Goal: Task Accomplishment & Management: Manage account settings

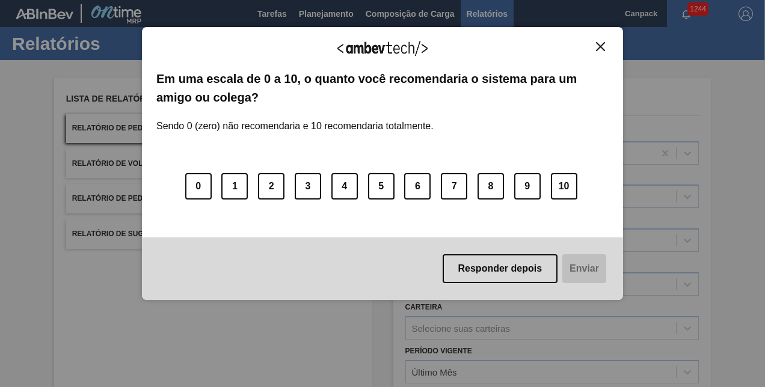
click at [597, 47] on img "Close" at bounding box center [600, 46] width 9 height 9
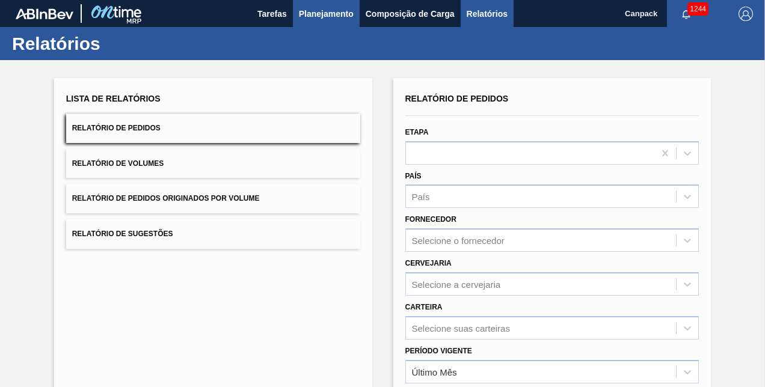
click at [314, 8] on span "Planejamento" at bounding box center [326, 14] width 55 height 14
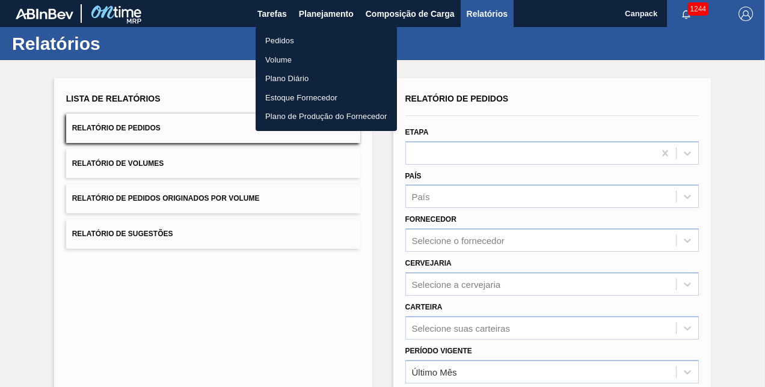
click at [269, 10] on div at bounding box center [382, 193] width 765 height 387
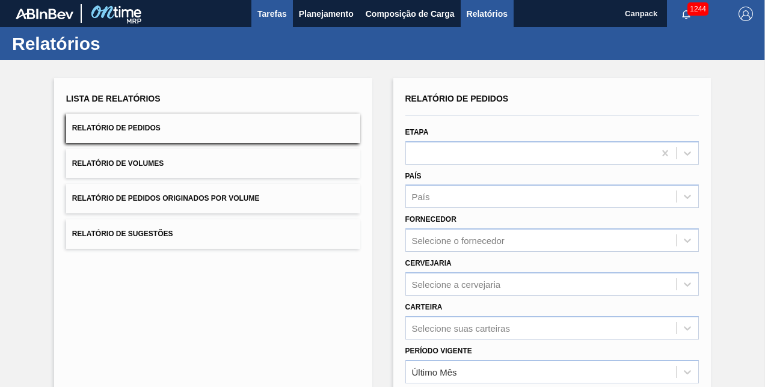
click at [274, 14] on span "Tarefas" at bounding box center [271, 14] width 29 height 14
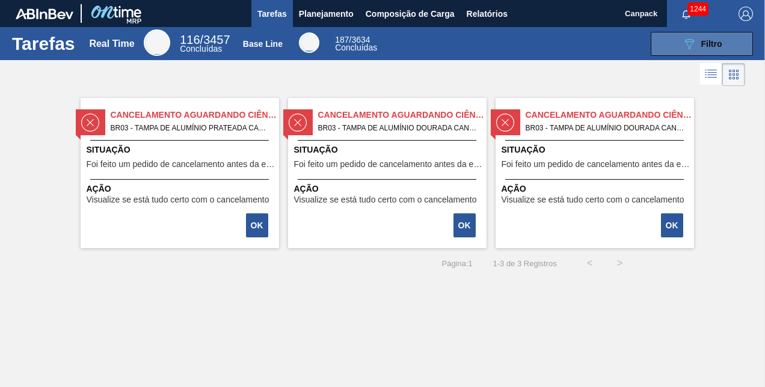
click at [700, 52] on button "089F7B8B-B2A5-4AFE-B5C0-19BA573D28AC Filtro" at bounding box center [702, 44] width 102 height 24
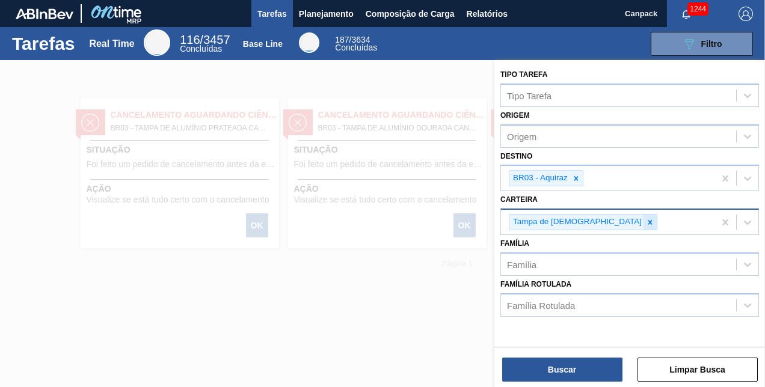
click at [648, 220] on icon at bounding box center [650, 222] width 4 height 4
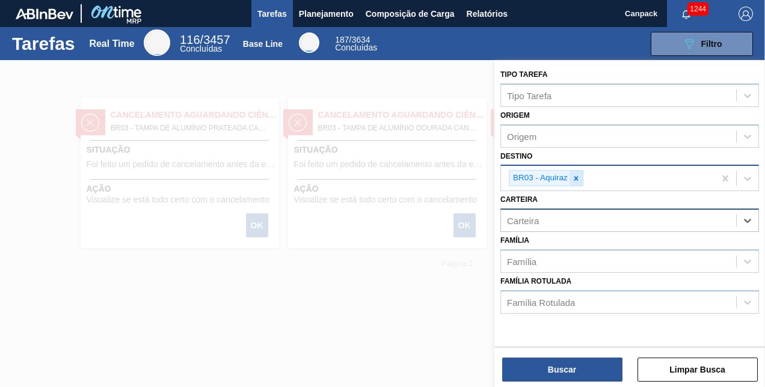
click at [577, 178] on icon at bounding box center [576, 178] width 8 height 8
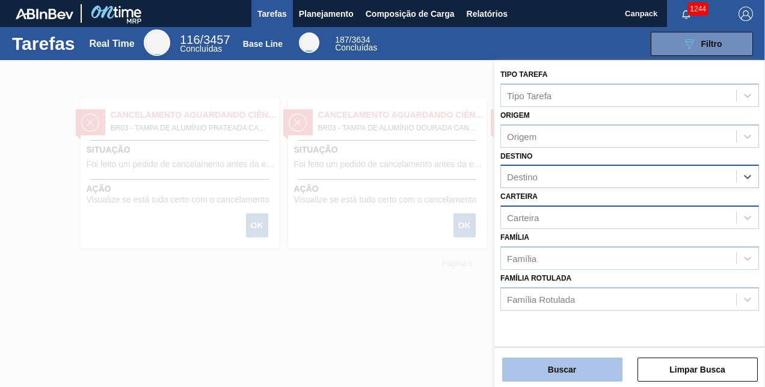
click at [561, 369] on button "Buscar" at bounding box center [562, 370] width 120 height 24
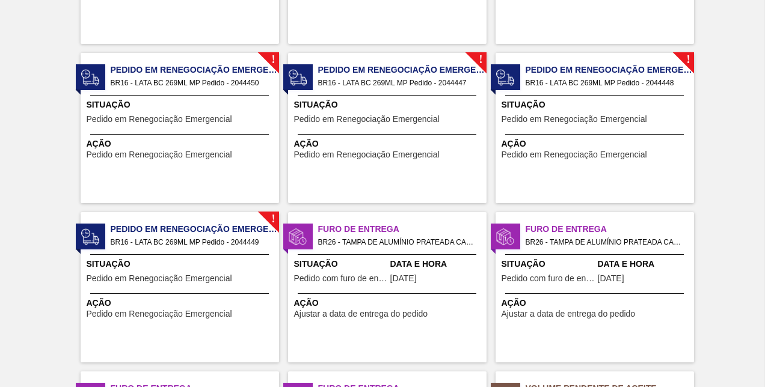
scroll to position [902, 0]
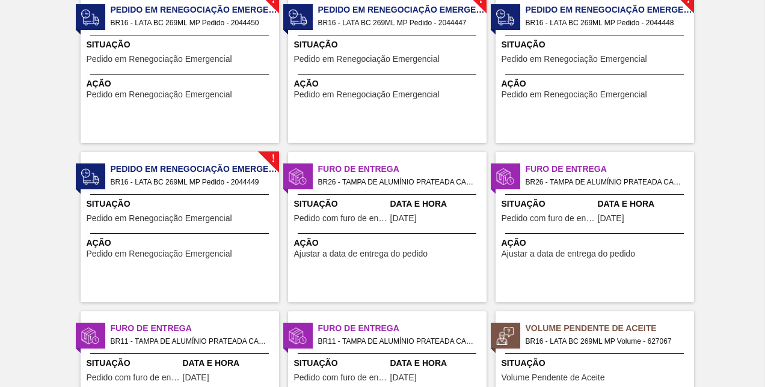
drag, startPoint x: 192, startPoint y: 172, endPoint x: 152, endPoint y: 218, distance: 61.4
click at [152, 218] on span "Pedido em Renegociação Emergencial" at bounding box center [160, 218] width 146 height 9
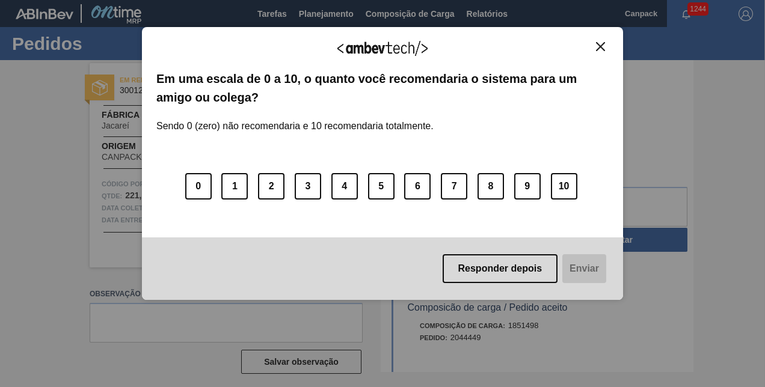
click at [597, 49] on img "Close" at bounding box center [600, 46] width 9 height 9
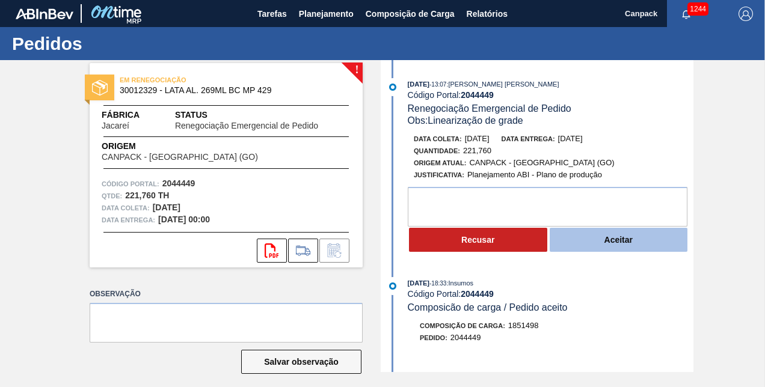
click at [615, 251] on button "Aceitar" at bounding box center [619, 240] width 138 height 24
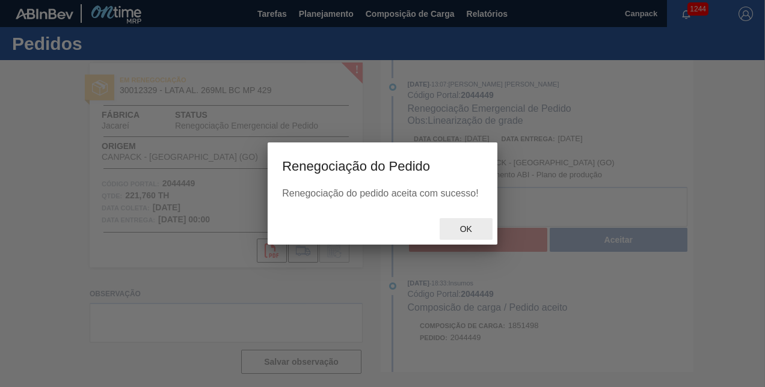
click at [464, 228] on span "Ok" at bounding box center [466, 229] width 31 height 10
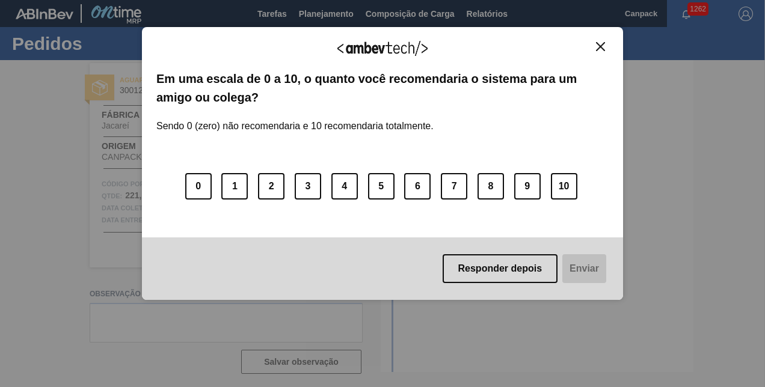
click at [603, 47] on img "Close" at bounding box center [600, 46] width 9 height 9
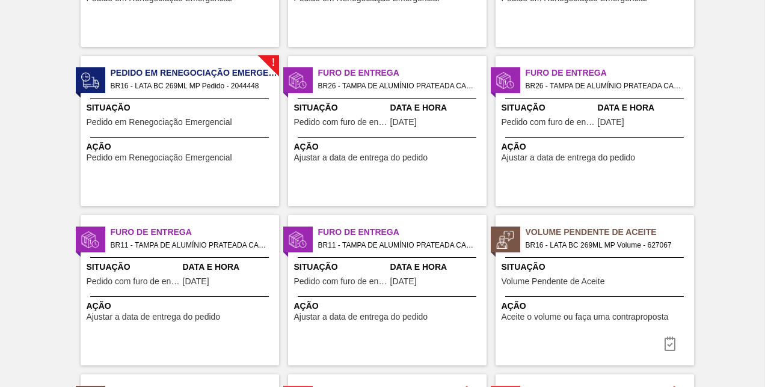
scroll to position [301, 0]
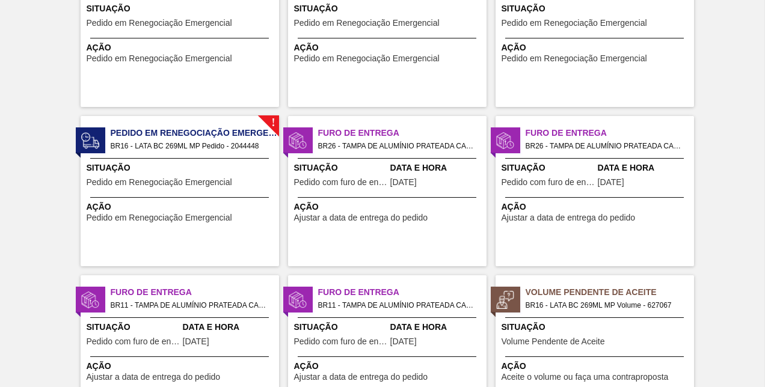
click at [205, 178] on span "Pedido em Renegociação Emergencial" at bounding box center [160, 182] width 146 height 9
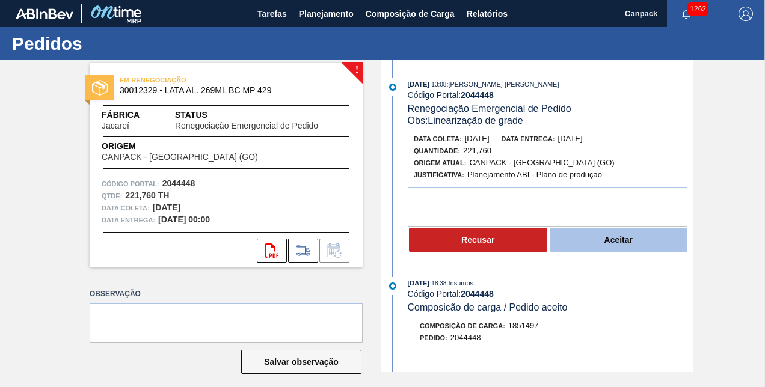
click at [624, 249] on button "Aceitar" at bounding box center [619, 240] width 138 height 24
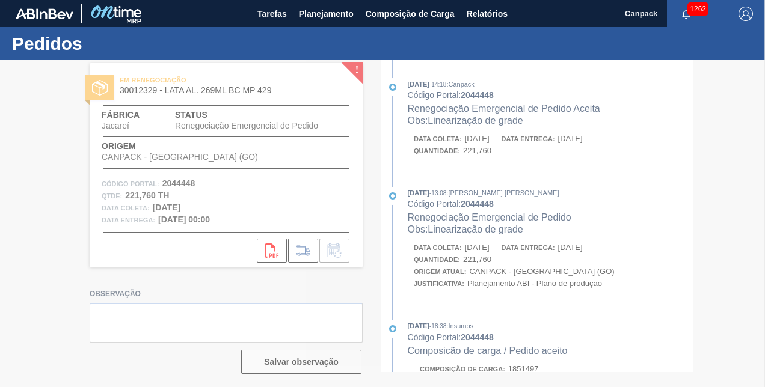
click at [472, 235] on div at bounding box center [382, 223] width 765 height 327
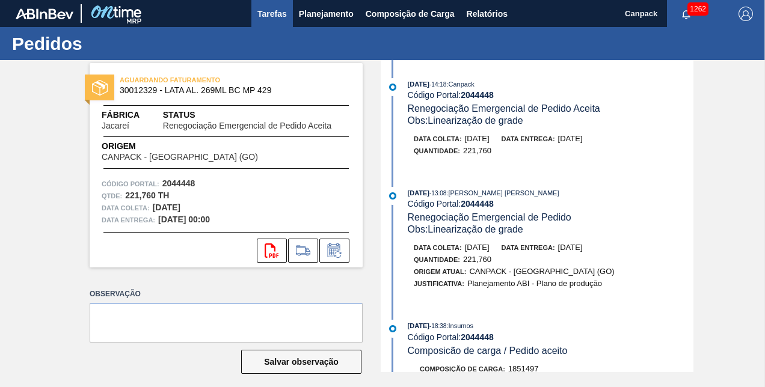
click at [278, 14] on span "Tarefas" at bounding box center [271, 14] width 29 height 14
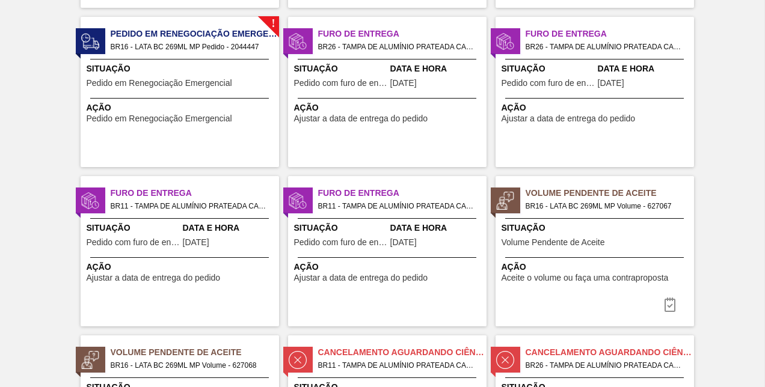
scroll to position [180, 0]
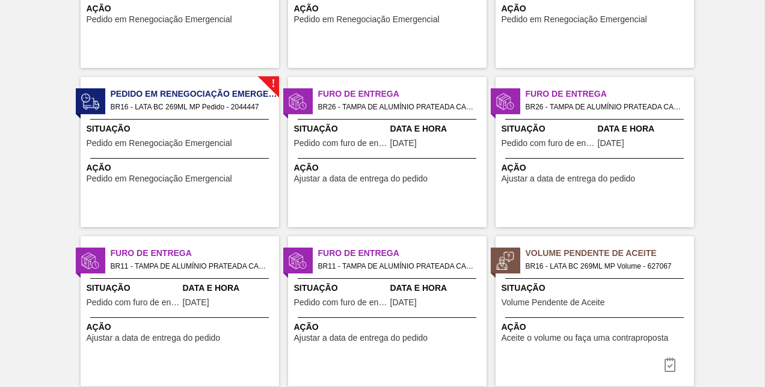
click at [165, 142] on span "Pedido em Renegociação Emergencial" at bounding box center [160, 143] width 146 height 9
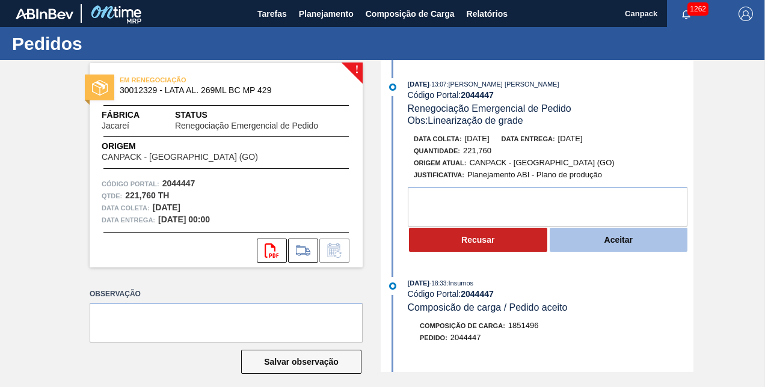
click at [587, 244] on button "Aceitar" at bounding box center [619, 240] width 138 height 24
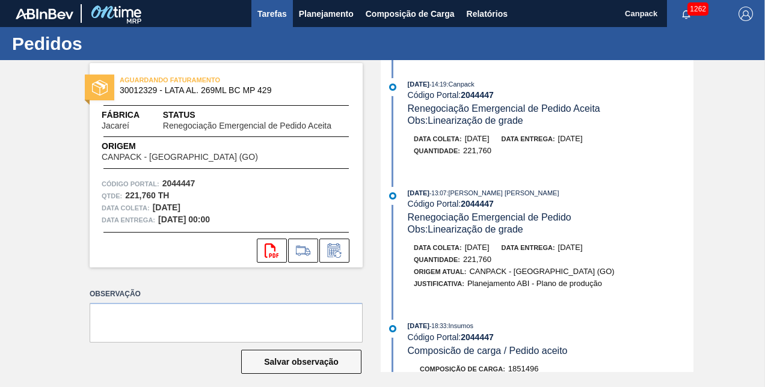
click at [279, 17] on span "Tarefas" at bounding box center [271, 14] width 29 height 14
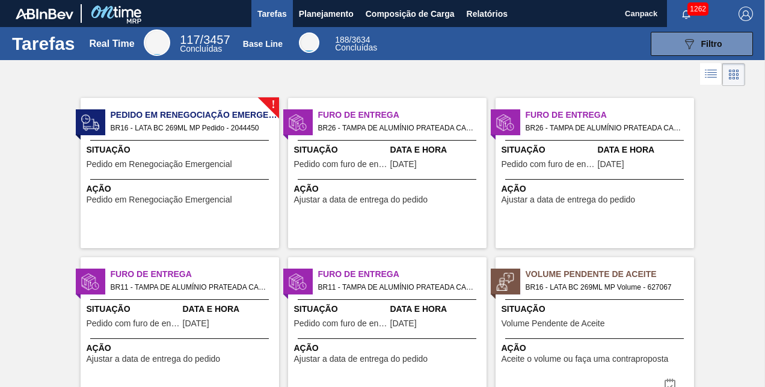
click at [188, 185] on span "Ação" at bounding box center [181, 189] width 189 height 13
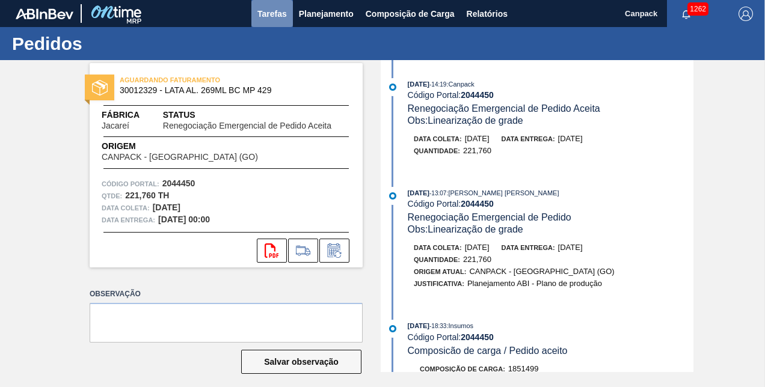
click at [257, 22] on button "Tarefas" at bounding box center [272, 13] width 42 height 27
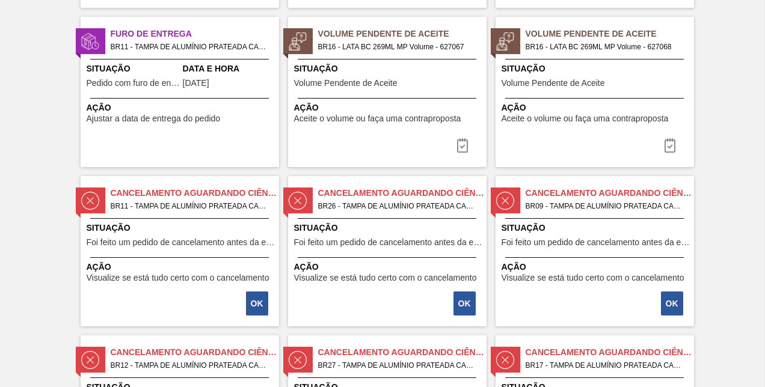
scroll to position [301, 0]
